Goal: Task Accomplishment & Management: Manage account settings

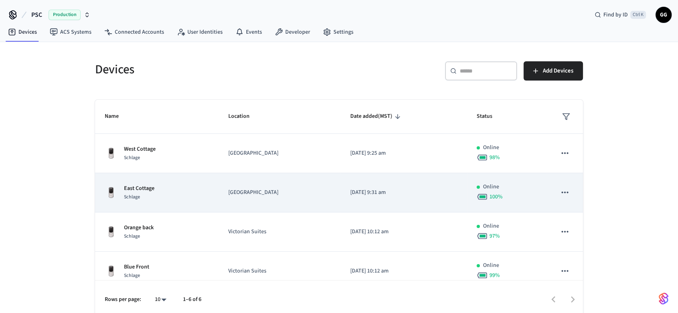
click at [180, 188] on div "East Cottage Schlage" at bounding box center [157, 193] width 104 height 17
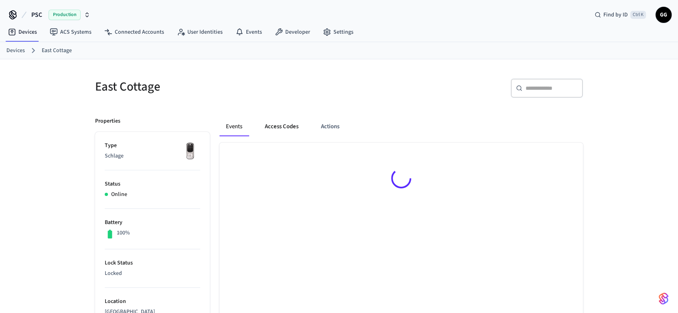
click at [279, 129] on button "Access Codes" at bounding box center [281, 126] width 47 height 19
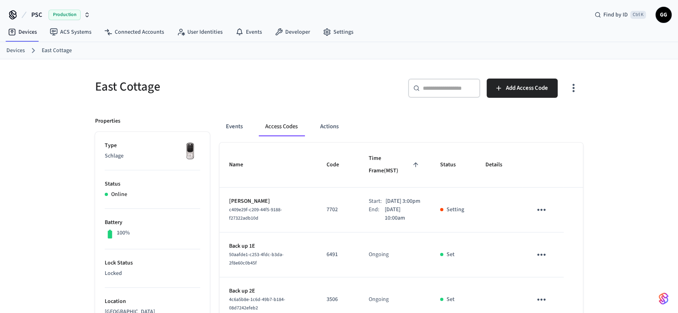
click at [317, 199] on td "7702" at bounding box center [338, 210] width 42 height 45
click at [539, 209] on icon "sticky table" at bounding box center [541, 210] width 8 height 2
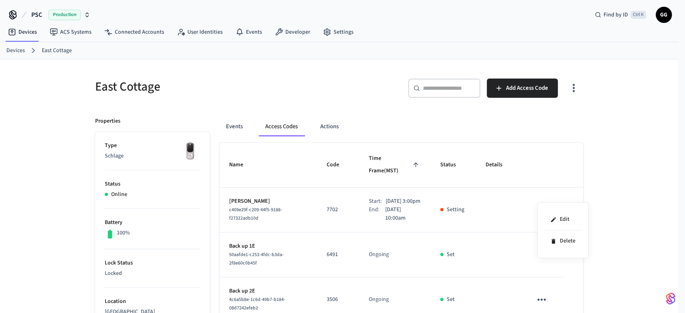
click at [626, 175] on div at bounding box center [342, 156] width 685 height 313
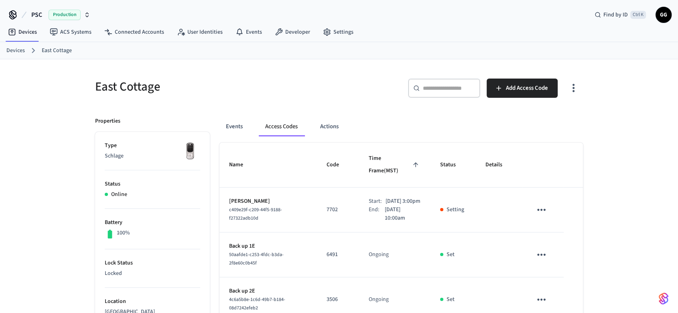
click at [402, 206] on p "[DATE] 10:00am" at bounding box center [403, 214] width 36 height 17
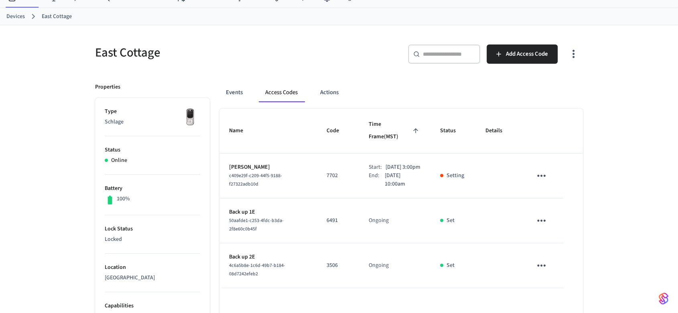
scroll to position [89, 0]
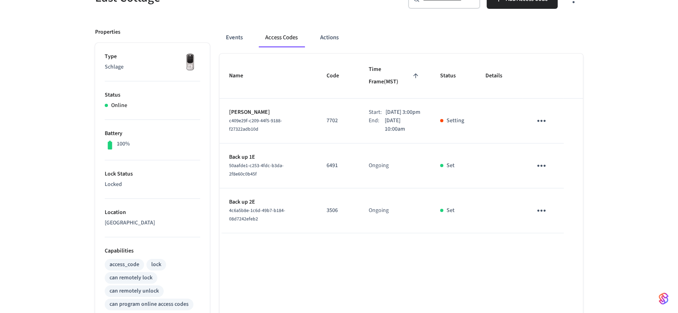
click at [453, 117] on p "Setting" at bounding box center [456, 121] width 18 height 8
click at [538, 115] on icon "sticky table" at bounding box center [541, 121] width 12 height 12
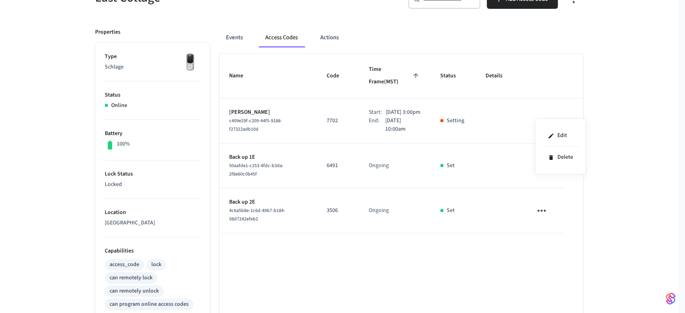
click at [590, 108] on div at bounding box center [342, 156] width 685 height 313
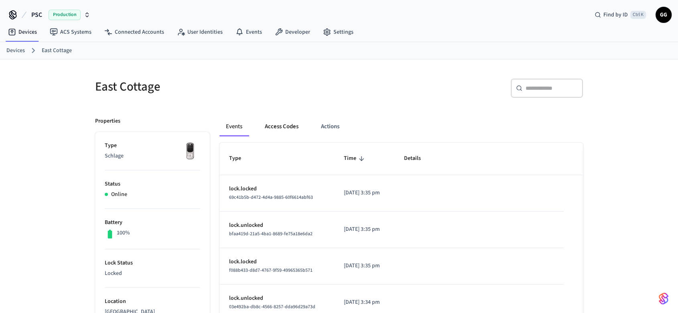
click at [278, 127] on button "Access Codes" at bounding box center [281, 126] width 47 height 19
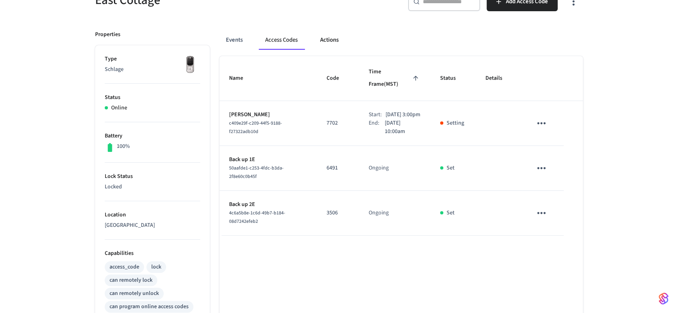
scroll to position [134, 0]
